Goal: Task Accomplishment & Management: Complete application form

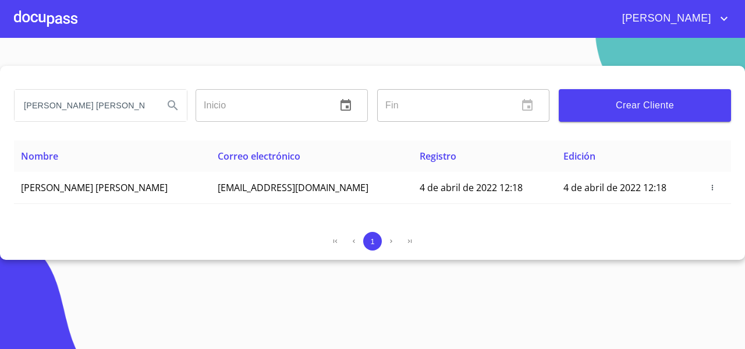
click at [148, 110] on input "[PERSON_NAME] [PERSON_NAME]" at bounding box center [85, 105] width 140 height 31
type input "[PERSON_NAME]"
click at [167, 97] on button "Search" at bounding box center [173, 105] width 28 height 28
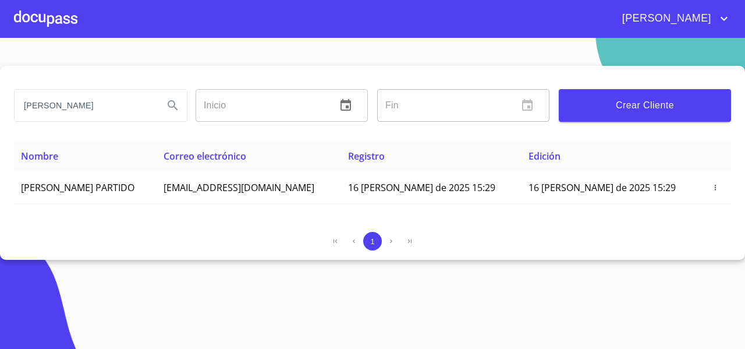
drag, startPoint x: 204, startPoint y: 193, endPoint x: 0, endPoint y: 195, distance: 204.4
click at [0, 195] on div "[PERSON_NAME] ​ Fin ​ Crear Cliente Nombre Correo electrónico Registro Edición …" at bounding box center [372, 163] width 745 height 194
click at [50, 232] on div "1" at bounding box center [372, 241] width 717 height 19
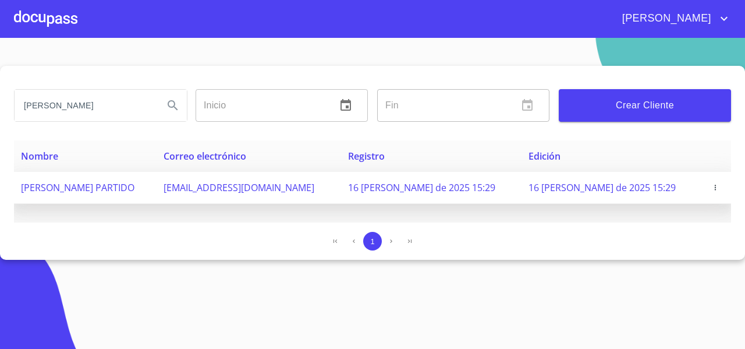
drag, startPoint x: 196, startPoint y: 183, endPoint x: 19, endPoint y: 191, distance: 176.6
click at [19, 191] on td "[PERSON_NAME] PARTIDO" at bounding box center [85, 188] width 143 height 32
copy span "[PERSON_NAME] PARTIDO"
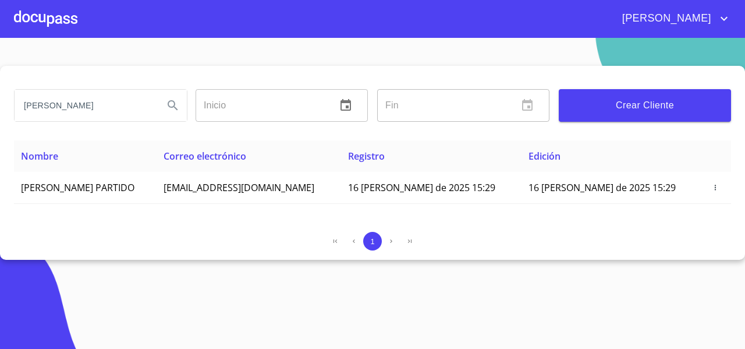
click at [61, 26] on div at bounding box center [45, 18] width 63 height 37
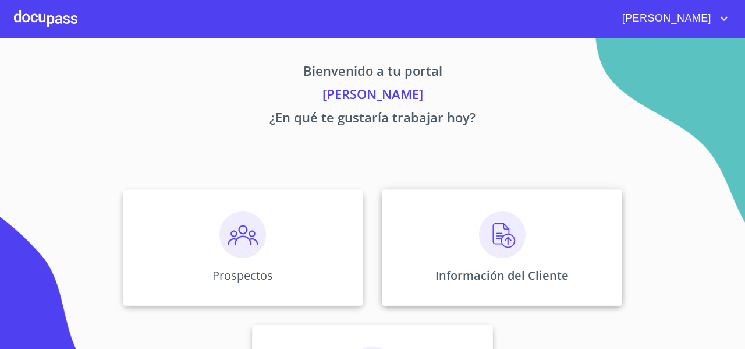
click at [432, 202] on div "Información del Cliente" at bounding box center [502, 247] width 240 height 116
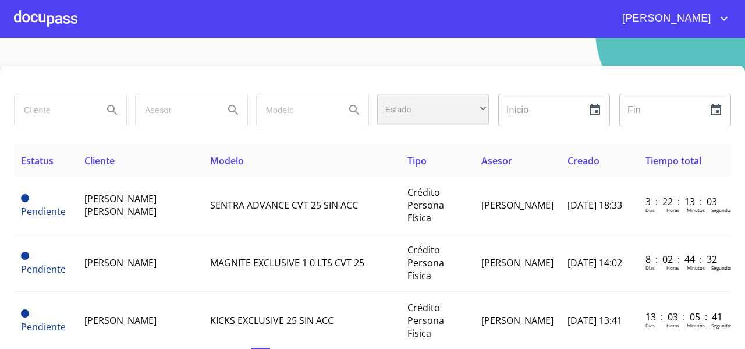
click at [417, 114] on div "​" at bounding box center [433, 109] width 112 height 31
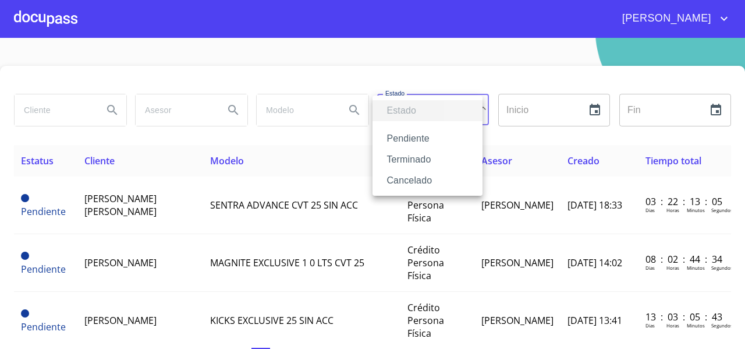
drag, startPoint x: 413, startPoint y: 146, endPoint x: 402, endPoint y: 160, distance: 18.3
click at [402, 160] on ul "Estado Pendiente Terminado Cancelado" at bounding box center [428, 145] width 110 height 100
click at [402, 160] on li "Terminado" at bounding box center [428, 159] width 110 height 21
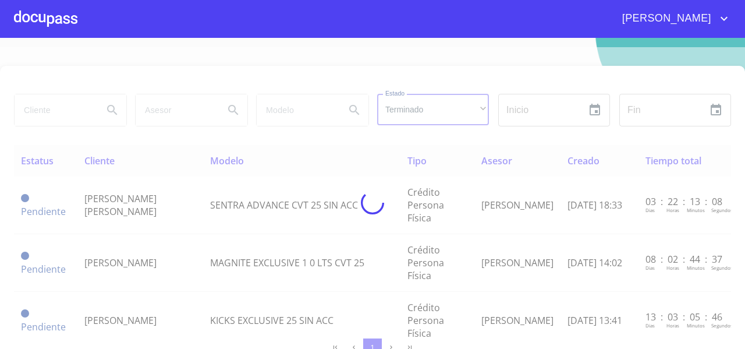
click at [51, 111] on div at bounding box center [372, 202] width 745 height 311
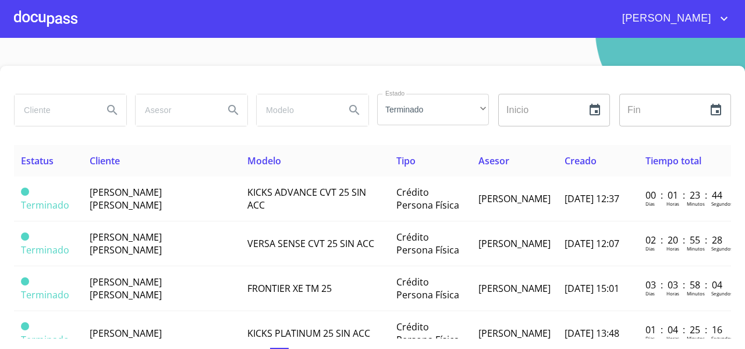
click at [61, 114] on input "search" at bounding box center [54, 109] width 79 height 31
paste input "[PERSON_NAME] PARTIDO"
type input "[PERSON_NAME] PARTIDO"
click at [114, 115] on icon "Search" at bounding box center [112, 110] width 14 height 14
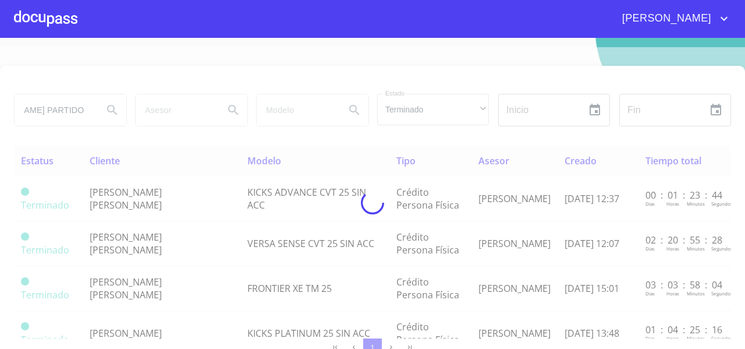
scroll to position [0, 0]
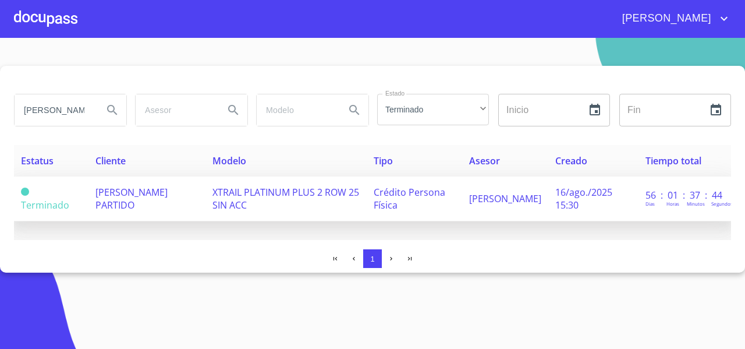
click at [139, 200] on span "[PERSON_NAME] PARTIDO" at bounding box center [131, 199] width 72 height 26
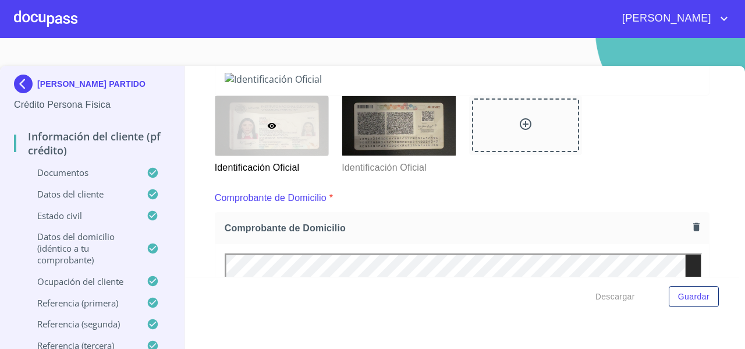
drag, startPoint x: 594, startPoint y: 46, endPoint x: 548, endPoint y: 307, distance: 265.5
click at [548, 307] on section "[PERSON_NAME] PARTIDO Crédito Persona Física Información del cliente (PF crédit…" at bounding box center [372, 193] width 745 height 311
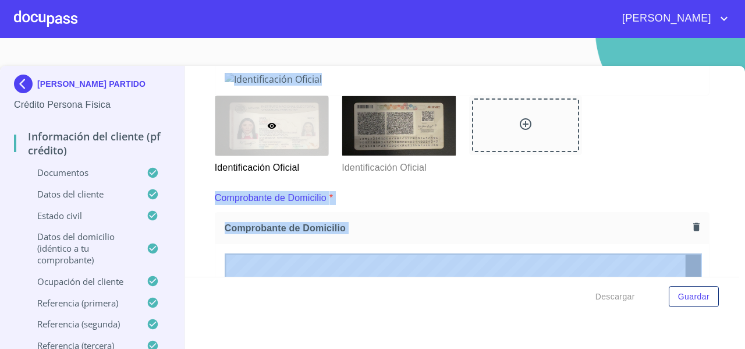
click at [706, 230] on div "Información del cliente (PF crédito) Documentos Documento de identificación   *…" at bounding box center [462, 171] width 555 height 211
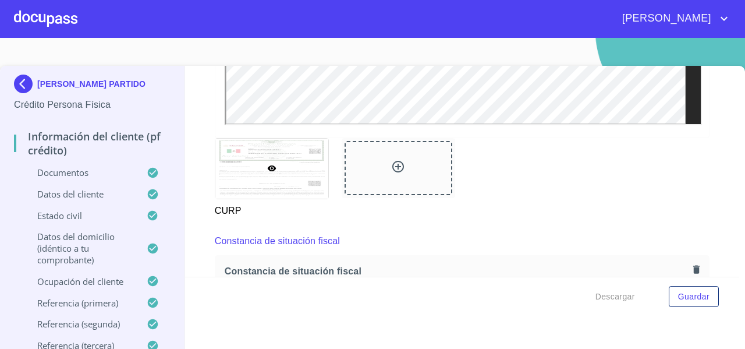
scroll to position [2658, 0]
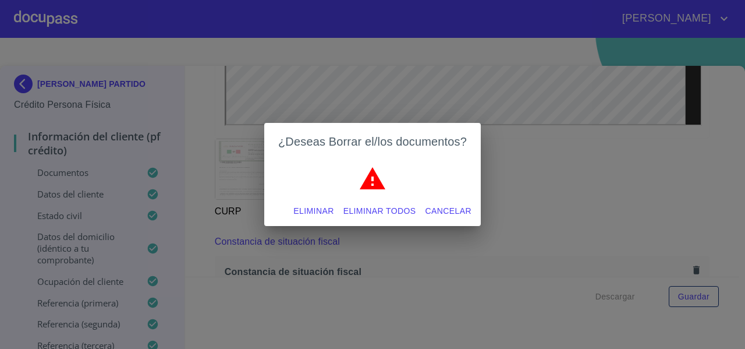
click at [387, 203] on button "Eliminar todos" at bounding box center [380, 211] width 82 height 22
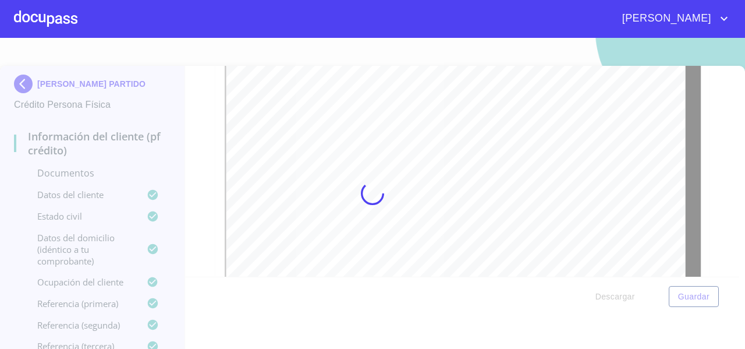
click at [339, 151] on div at bounding box center [372, 193] width 745 height 311
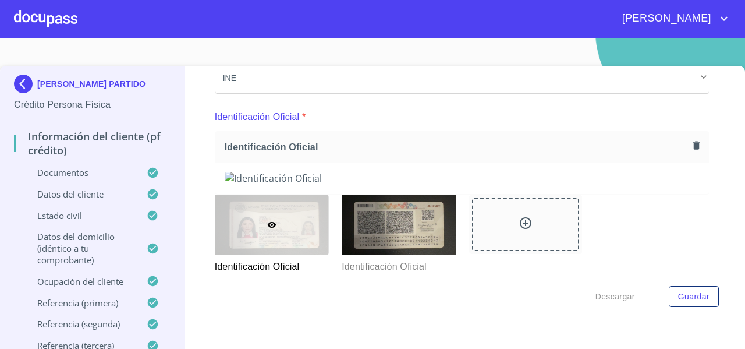
scroll to position [96, 0]
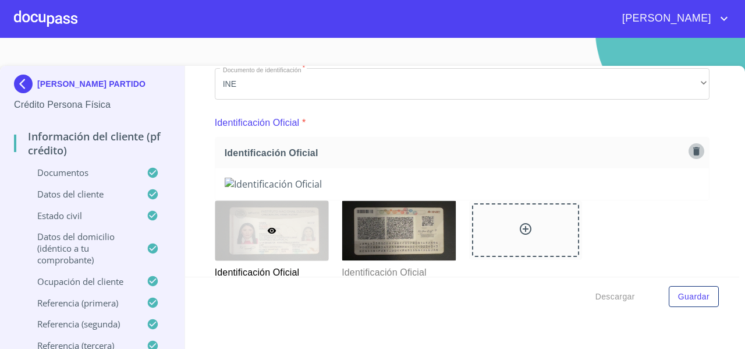
click at [693, 150] on icon "button" at bounding box center [696, 151] width 6 height 8
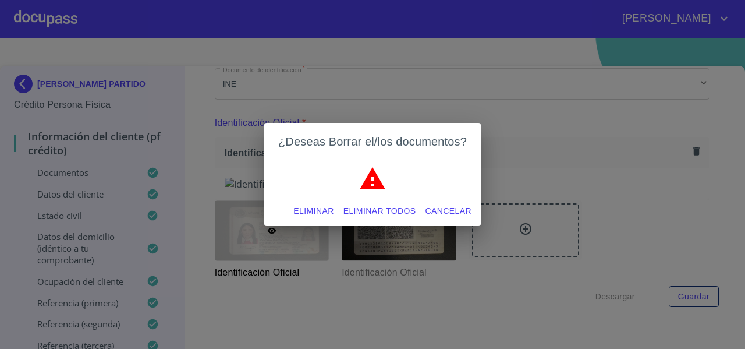
click at [390, 207] on span "Eliminar todos" at bounding box center [379, 211] width 73 height 15
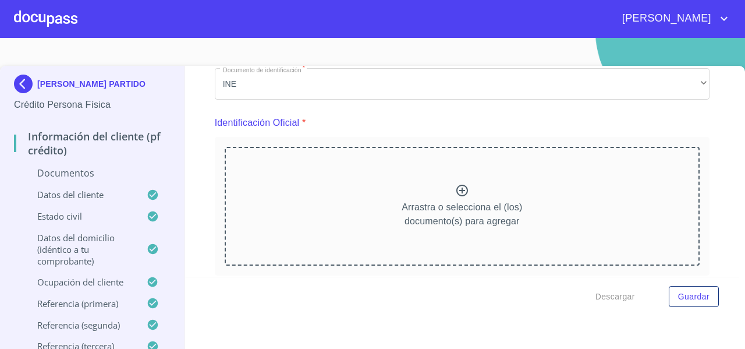
click at [314, 169] on div "Arrastra o selecciona el (los) documento(s) para agregar" at bounding box center [462, 206] width 475 height 119
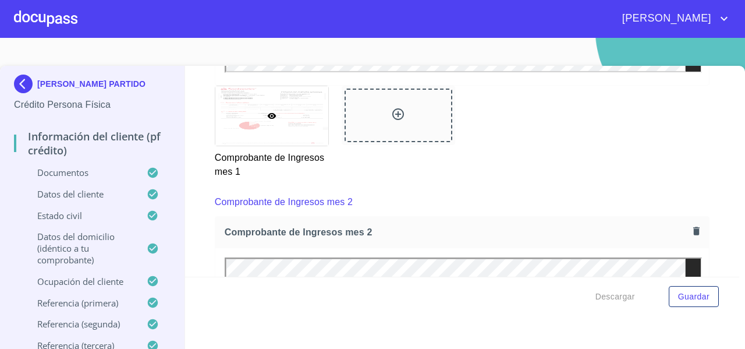
scroll to position [1524, 0]
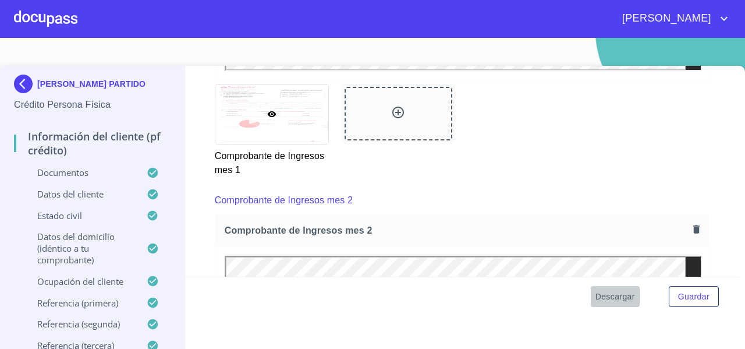
click at [606, 302] on span "Descargar" at bounding box center [616, 296] width 40 height 15
drag, startPoint x: 125, startPoint y: 91, endPoint x: 40, endPoint y: 50, distance: 93.7
click at [40, 50] on section "[PERSON_NAME] PARTIDO Crédito Persona Física Información del cliente (PF crédit…" at bounding box center [372, 193] width 745 height 311
copy p "[PERSON_NAME] PARTIDO"
click at [691, 296] on span "Guardar" at bounding box center [693, 296] width 31 height 15
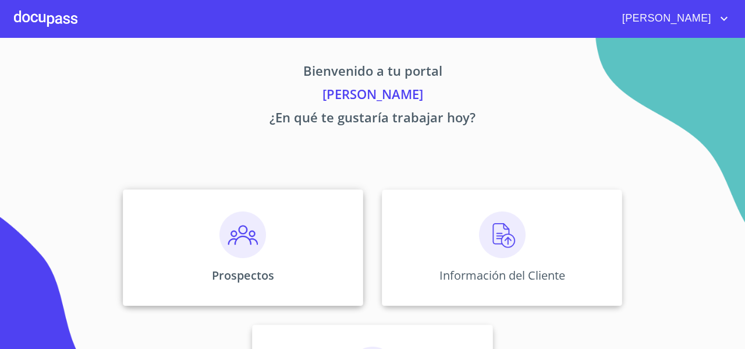
click at [219, 232] on img at bounding box center [242, 234] width 47 height 47
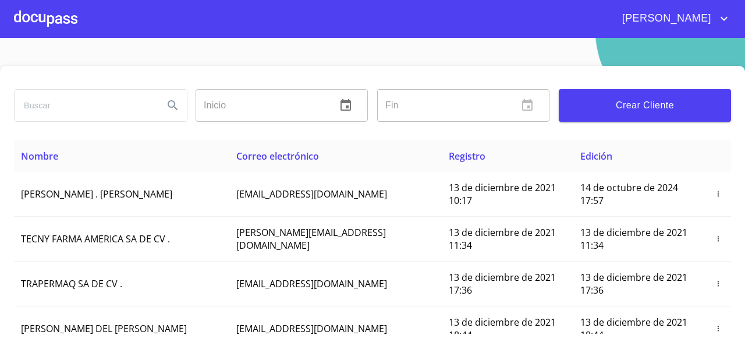
click at [44, 101] on input "search" at bounding box center [85, 105] width 140 height 31
type input "[PERSON_NAME]"
click at [166, 111] on icon "Search" at bounding box center [173, 105] width 14 height 14
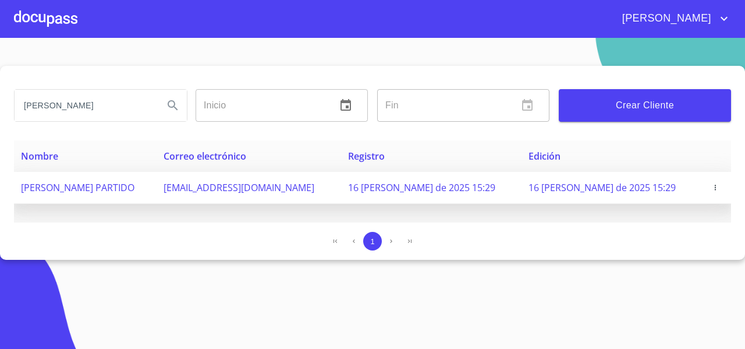
click at [134, 181] on span "[PERSON_NAME] PARTIDO" at bounding box center [78, 187] width 114 height 13
click at [69, 184] on span "[PERSON_NAME] PARTIDO" at bounding box center [78, 187] width 114 height 13
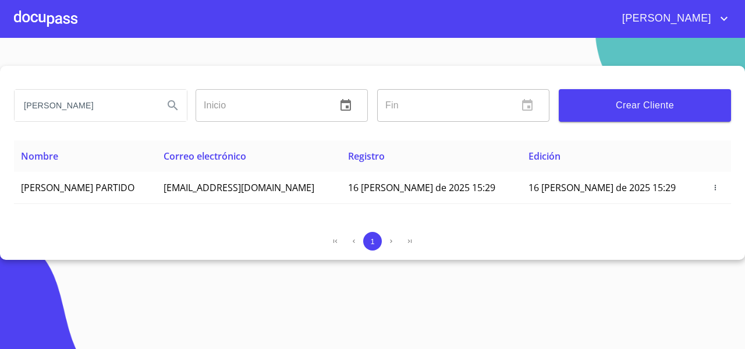
click at [52, 20] on div at bounding box center [45, 18] width 63 height 37
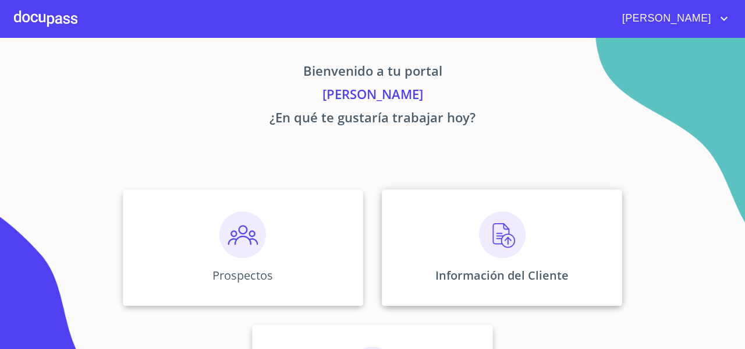
click at [479, 235] on img at bounding box center [502, 234] width 47 height 47
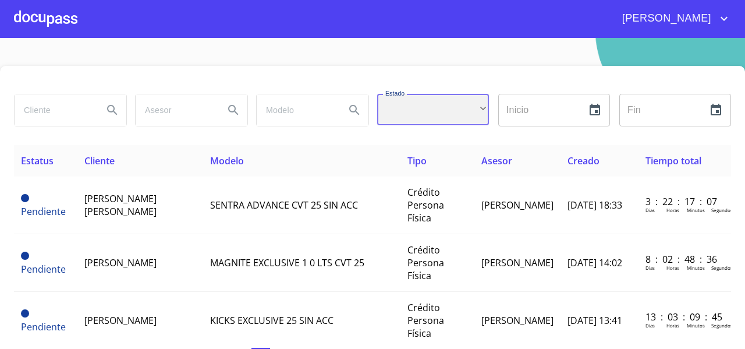
click at [416, 109] on div "​" at bounding box center [433, 109] width 112 height 31
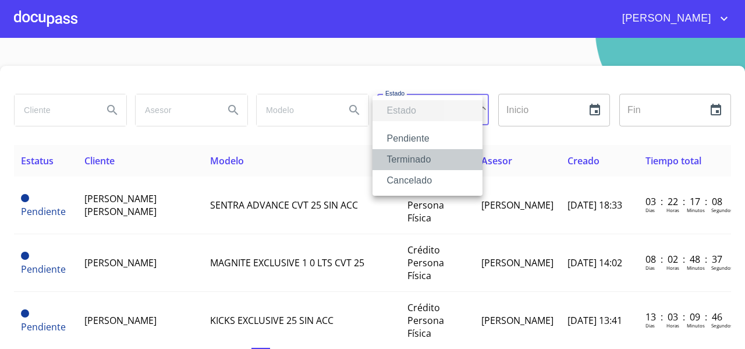
click at [406, 157] on li "Terminado" at bounding box center [428, 159] width 110 height 21
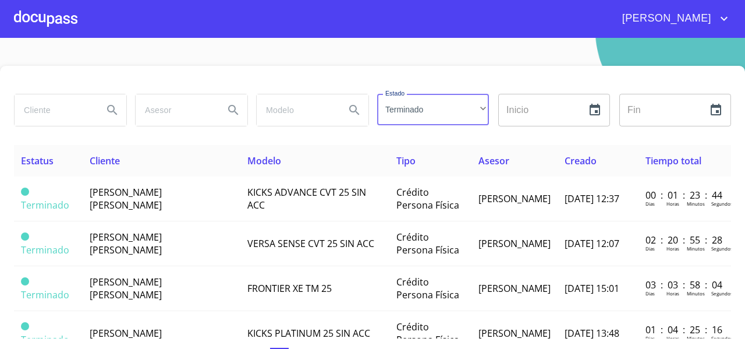
click at [58, 115] on input "search" at bounding box center [54, 109] width 79 height 31
type input "[PERSON_NAME]"
click at [122, 105] on button "Search" at bounding box center [112, 110] width 28 height 28
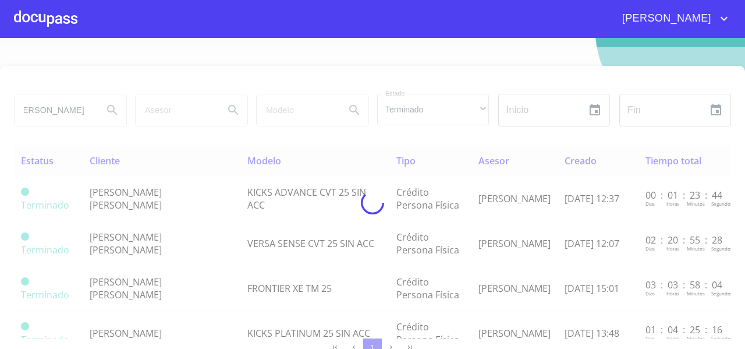
scroll to position [0, 0]
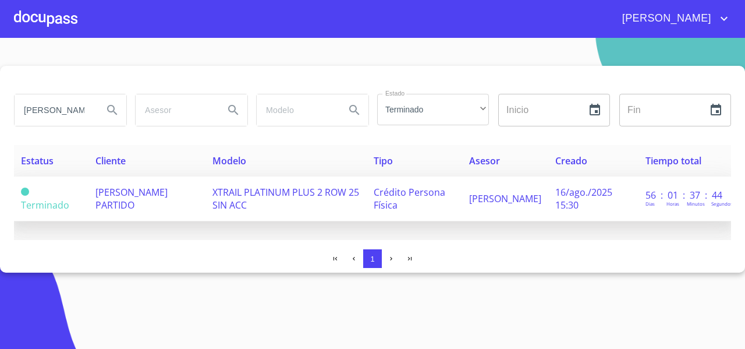
click at [135, 192] on span "[PERSON_NAME] PARTIDO" at bounding box center [131, 199] width 72 height 26
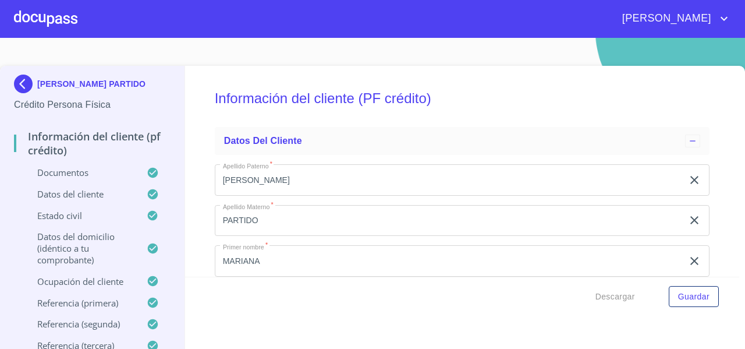
click at [605, 301] on span "Descargar" at bounding box center [616, 296] width 40 height 15
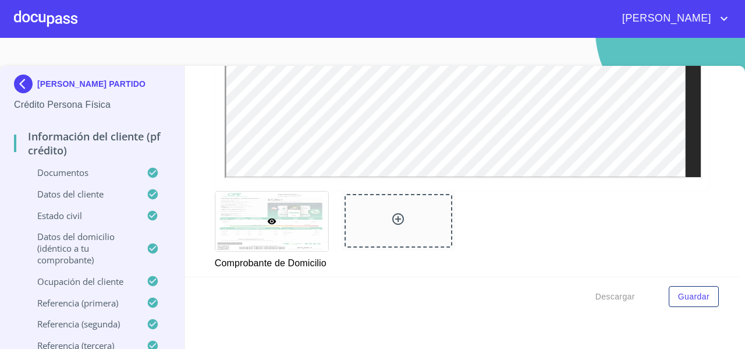
scroll to position [644, 0]
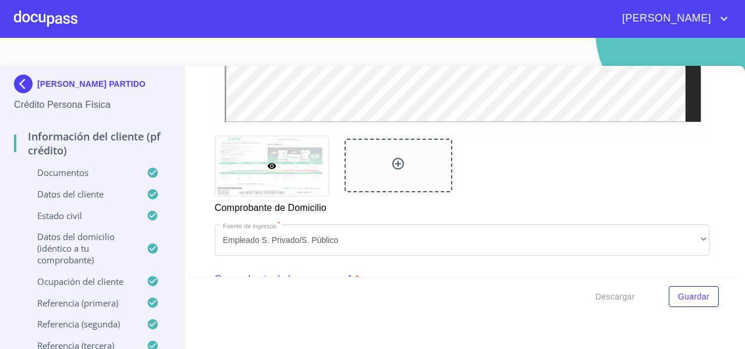
click at [34, 22] on div at bounding box center [45, 18] width 63 height 37
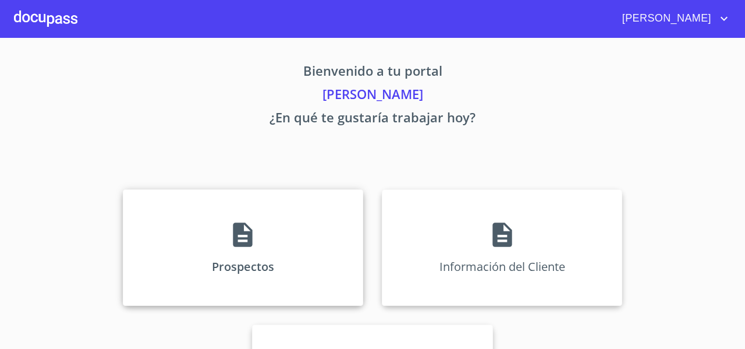
click at [153, 201] on div "Prospectos" at bounding box center [243, 247] width 240 height 116
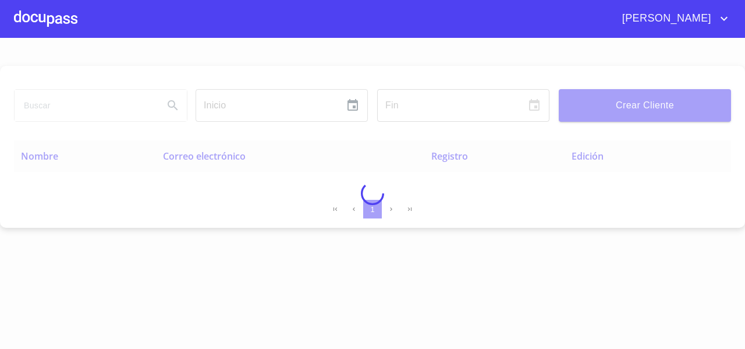
click at [40, 109] on div at bounding box center [372, 193] width 745 height 311
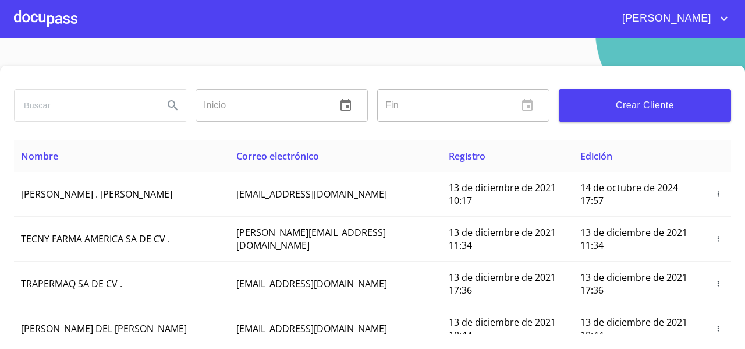
click at [39, 108] on input "search" at bounding box center [85, 105] width 140 height 31
click at [172, 95] on button "Search" at bounding box center [173, 105] width 28 height 28
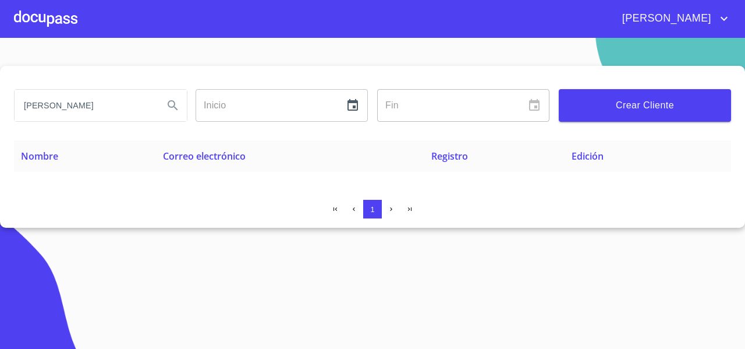
click at [112, 110] on input "MARIANA ALEJANDRE" at bounding box center [85, 105] width 140 height 31
type input "MARIANA ALEJANDRA"
click at [185, 112] on button "Search" at bounding box center [173, 105] width 28 height 28
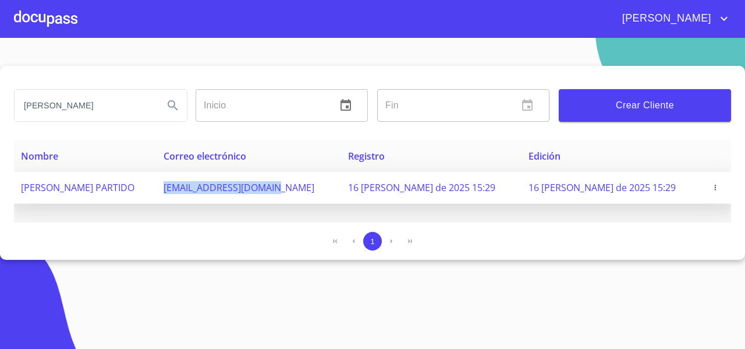
drag, startPoint x: 240, startPoint y: 187, endPoint x: 362, endPoint y: 196, distance: 122.6
click at [341, 196] on td "[EMAIL_ADDRESS][DOMAIN_NAME]" at bounding box center [249, 188] width 185 height 32
copy span "[EMAIL_ADDRESS][DOMAIN_NAME]"
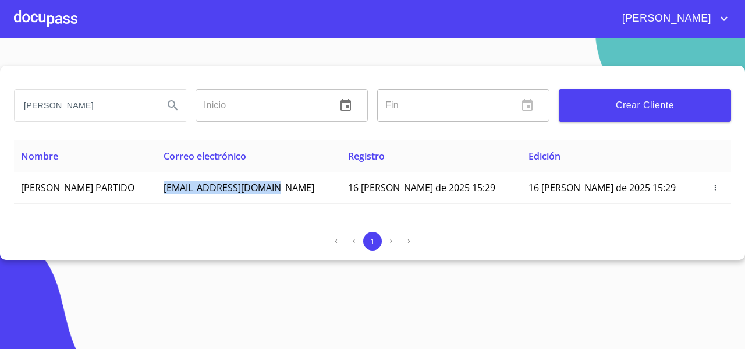
copy span "[EMAIL_ADDRESS][DOMAIN_NAME]"
click at [51, 26] on div at bounding box center [45, 18] width 63 height 37
